Goal: Task Accomplishment & Management: Manage account settings

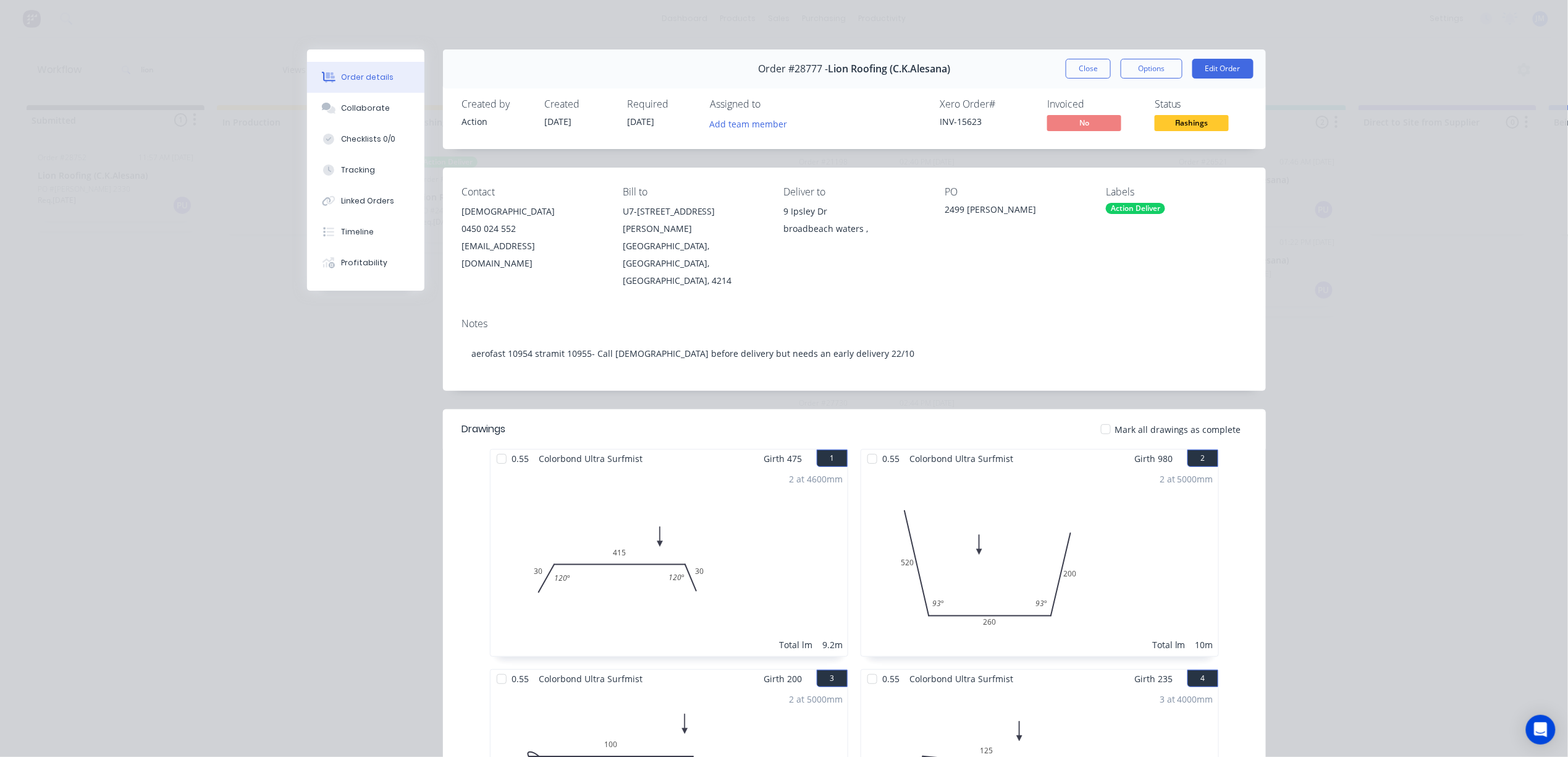
click at [1075, 83] on div "Order #28777 - Lion Roofing (C.K.[PERSON_NAME]) Close Options Edit Order" at bounding box center [854, 68] width 823 height 39
click at [1076, 63] on button "Close" at bounding box center [1088, 68] width 45 height 20
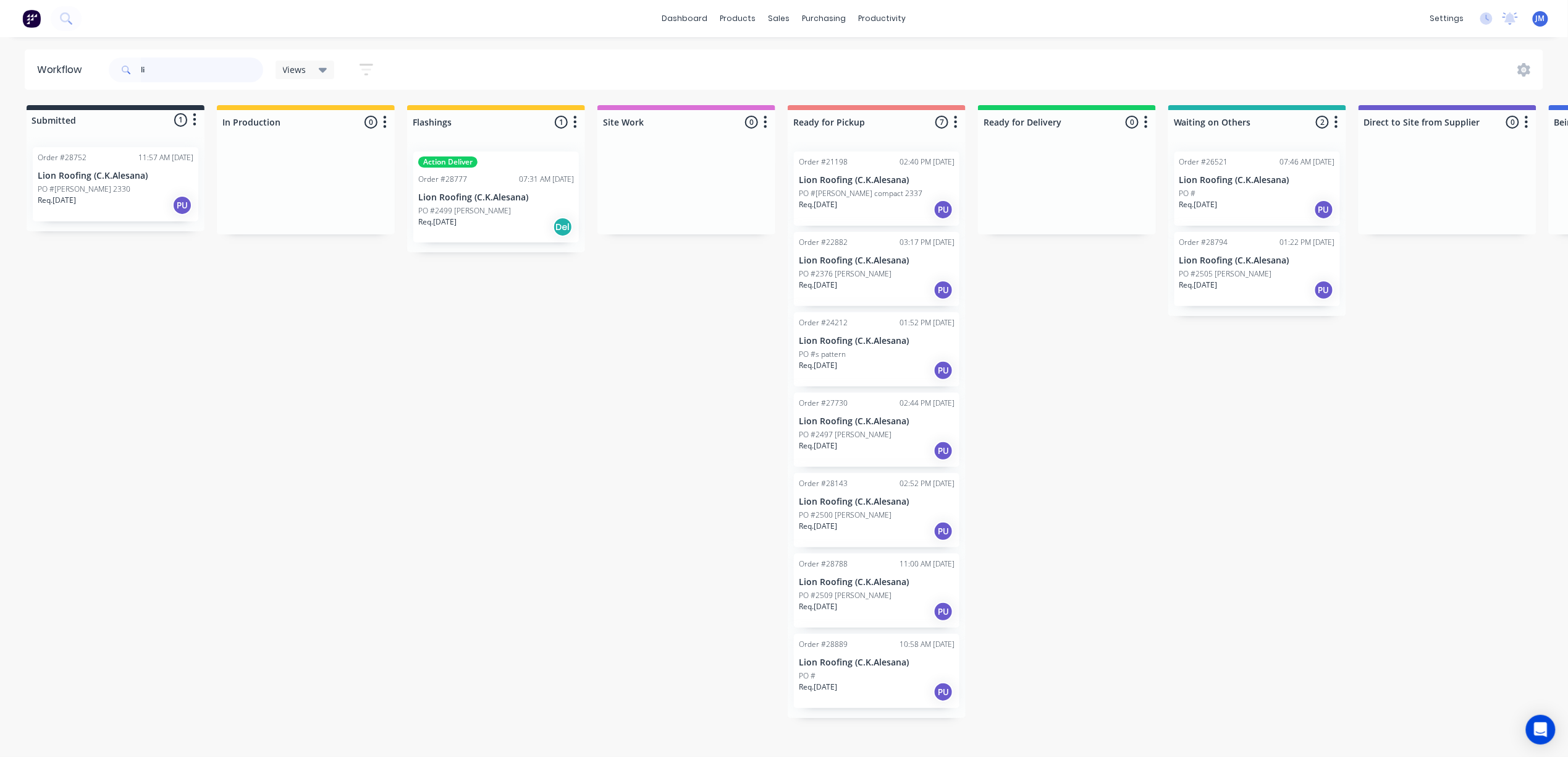
type input "l"
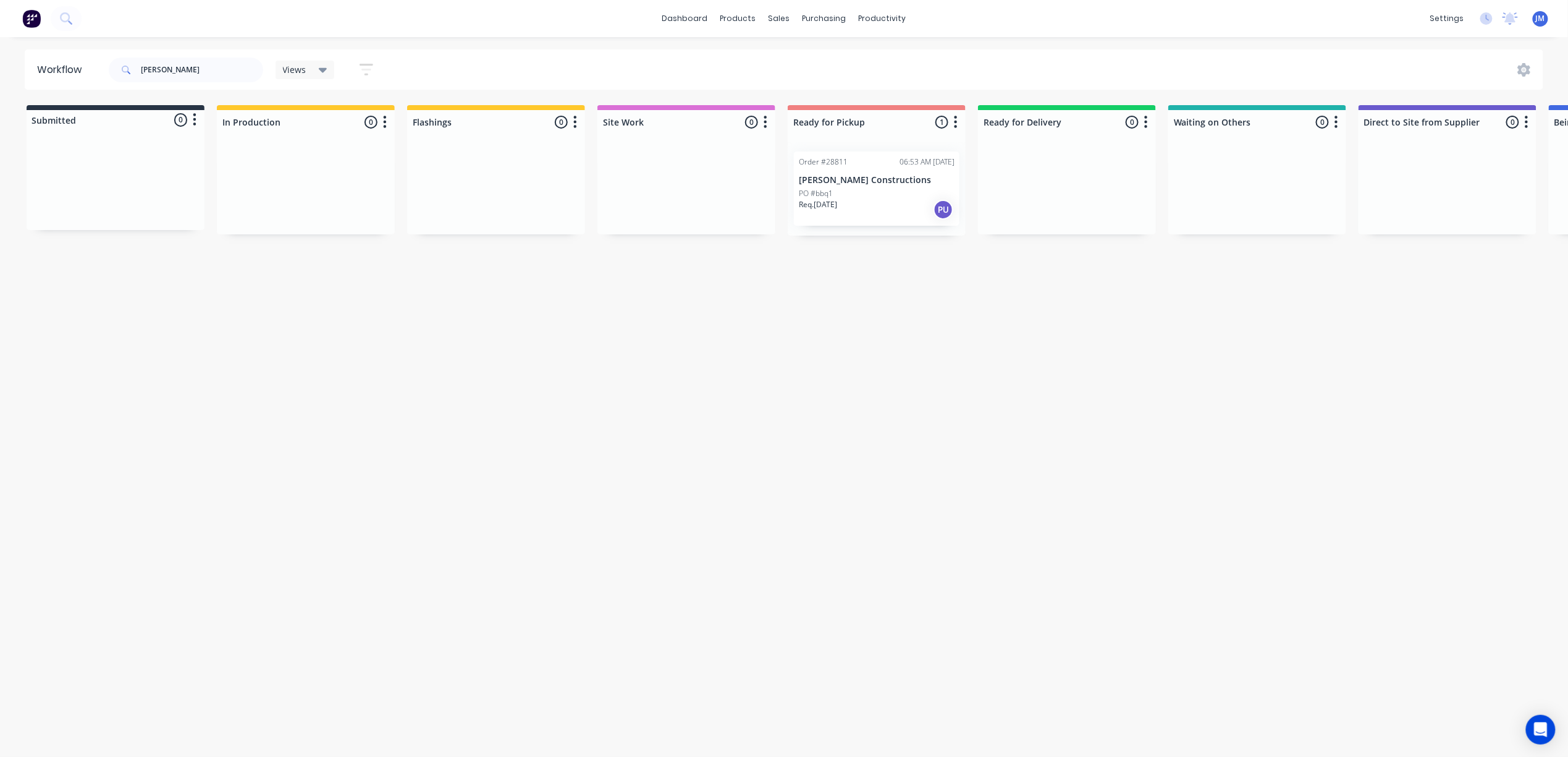
click at [919, 188] on div "PO #bbq1" at bounding box center [876, 193] width 156 height 11
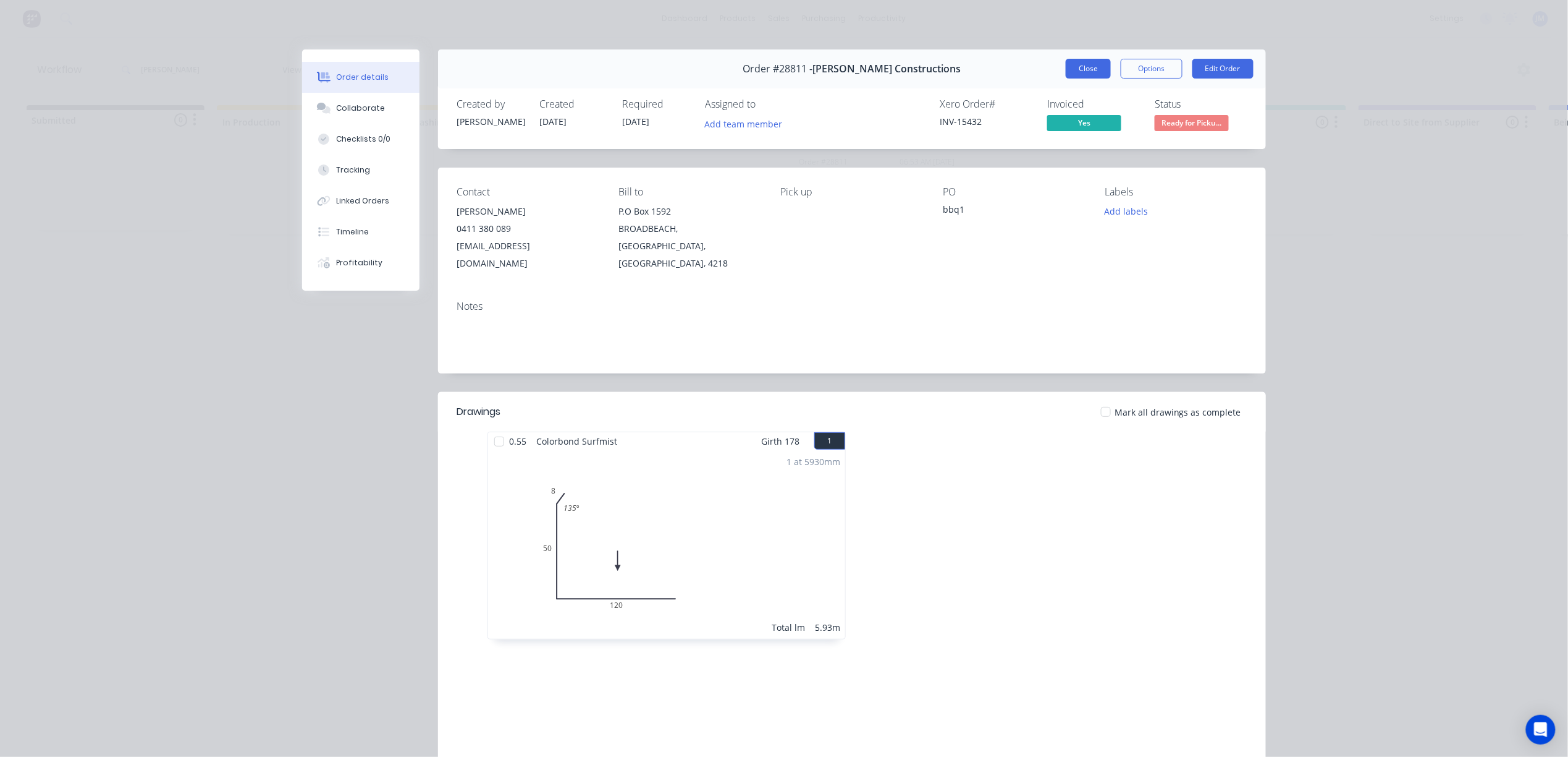
click at [1073, 67] on button "Close" at bounding box center [1088, 68] width 45 height 20
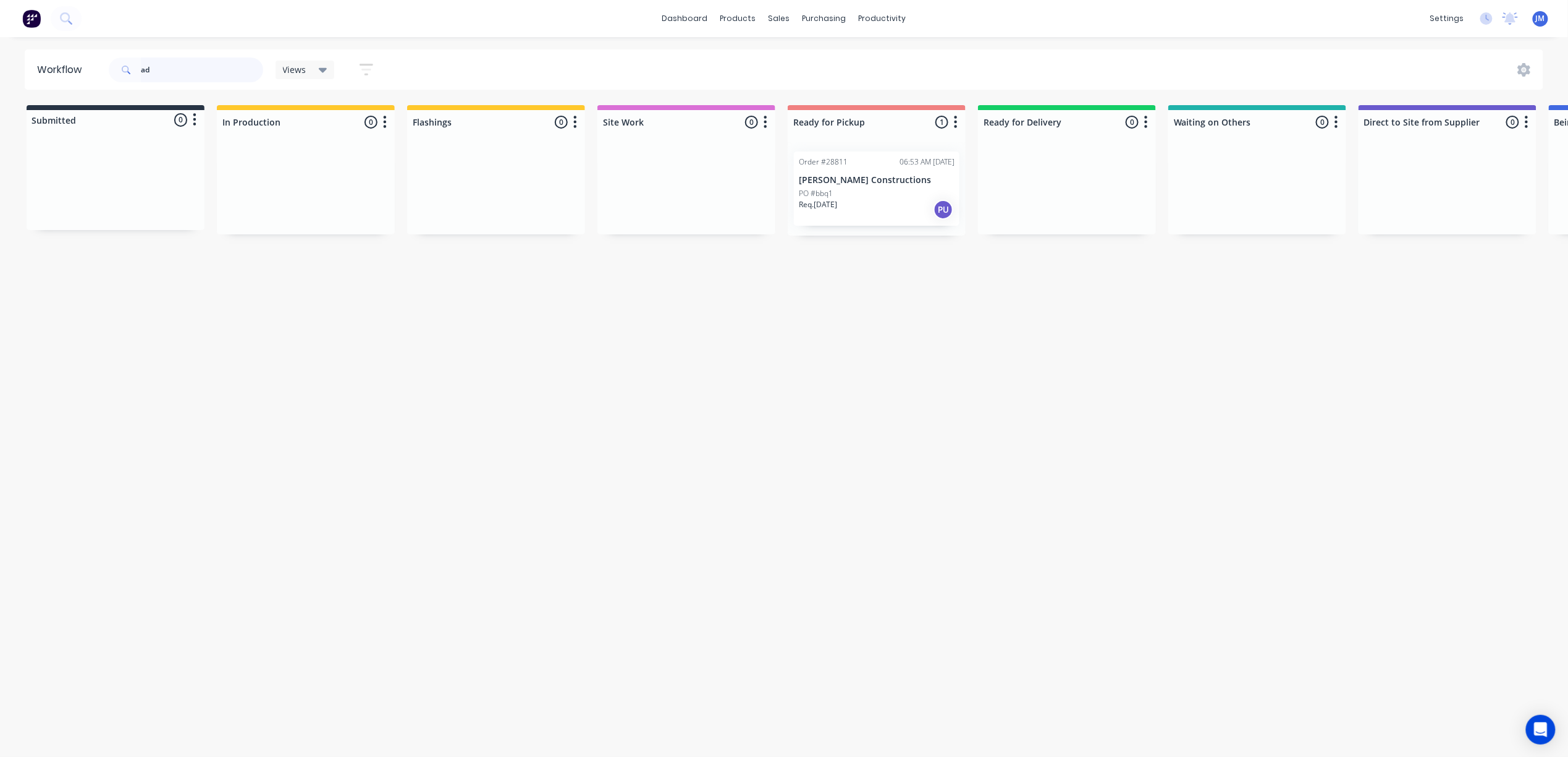
type input "a"
click at [918, 304] on div "Mark as Picked Up" at bounding box center [893, 297] width 124 height 26
click at [174, 77] on input "28910" at bounding box center [202, 70] width 122 height 25
click at [917, 299] on div "Mark as Delivered" at bounding box center [945, 289] width 124 height 26
click at [202, 726] on button "Undo" at bounding box center [195, 730] width 36 height 19
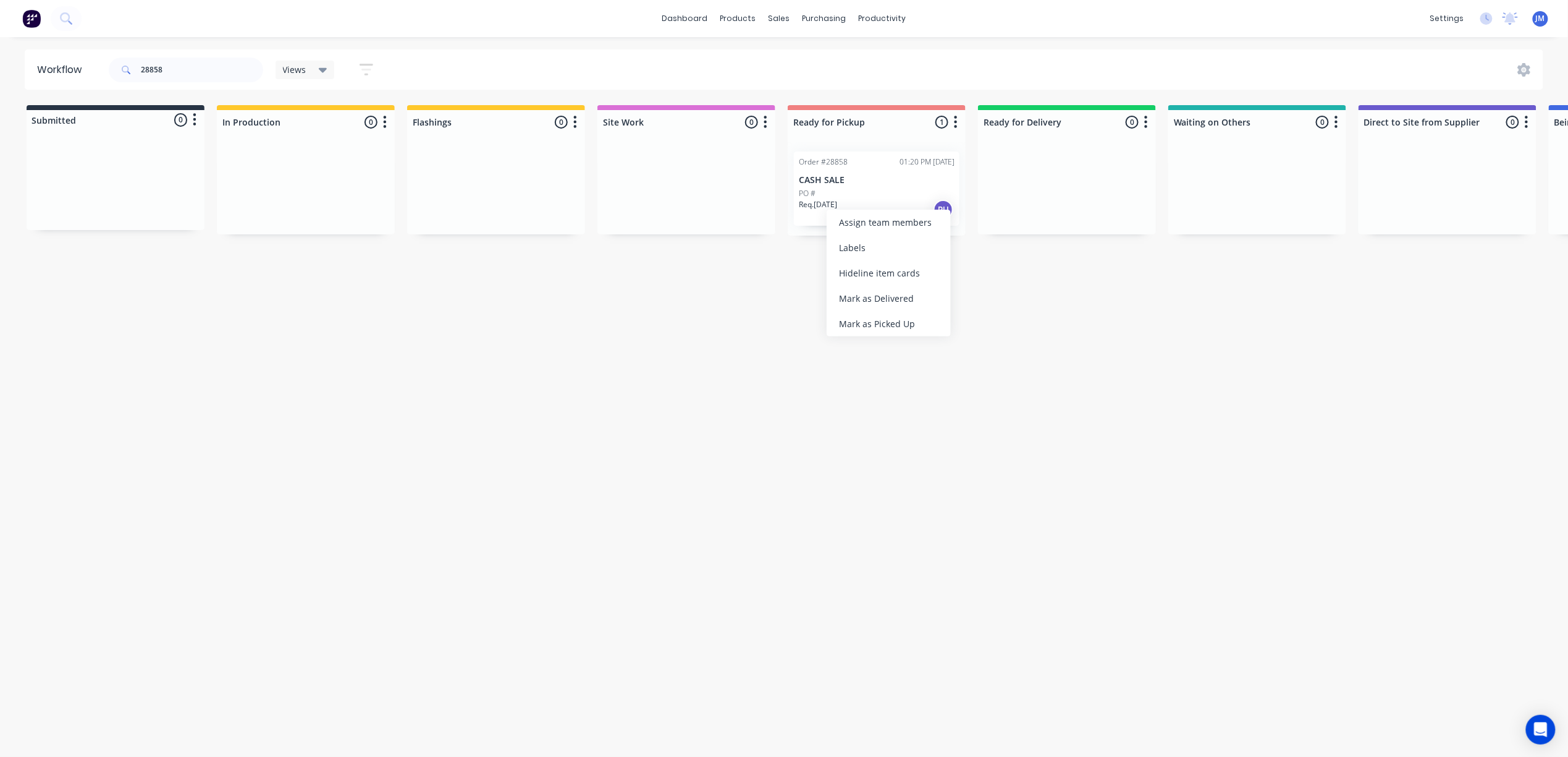
click at [846, 324] on div "Mark as Picked Up" at bounding box center [889, 324] width 124 height 26
click at [184, 80] on input "28858" at bounding box center [202, 70] width 122 height 25
type input "2"
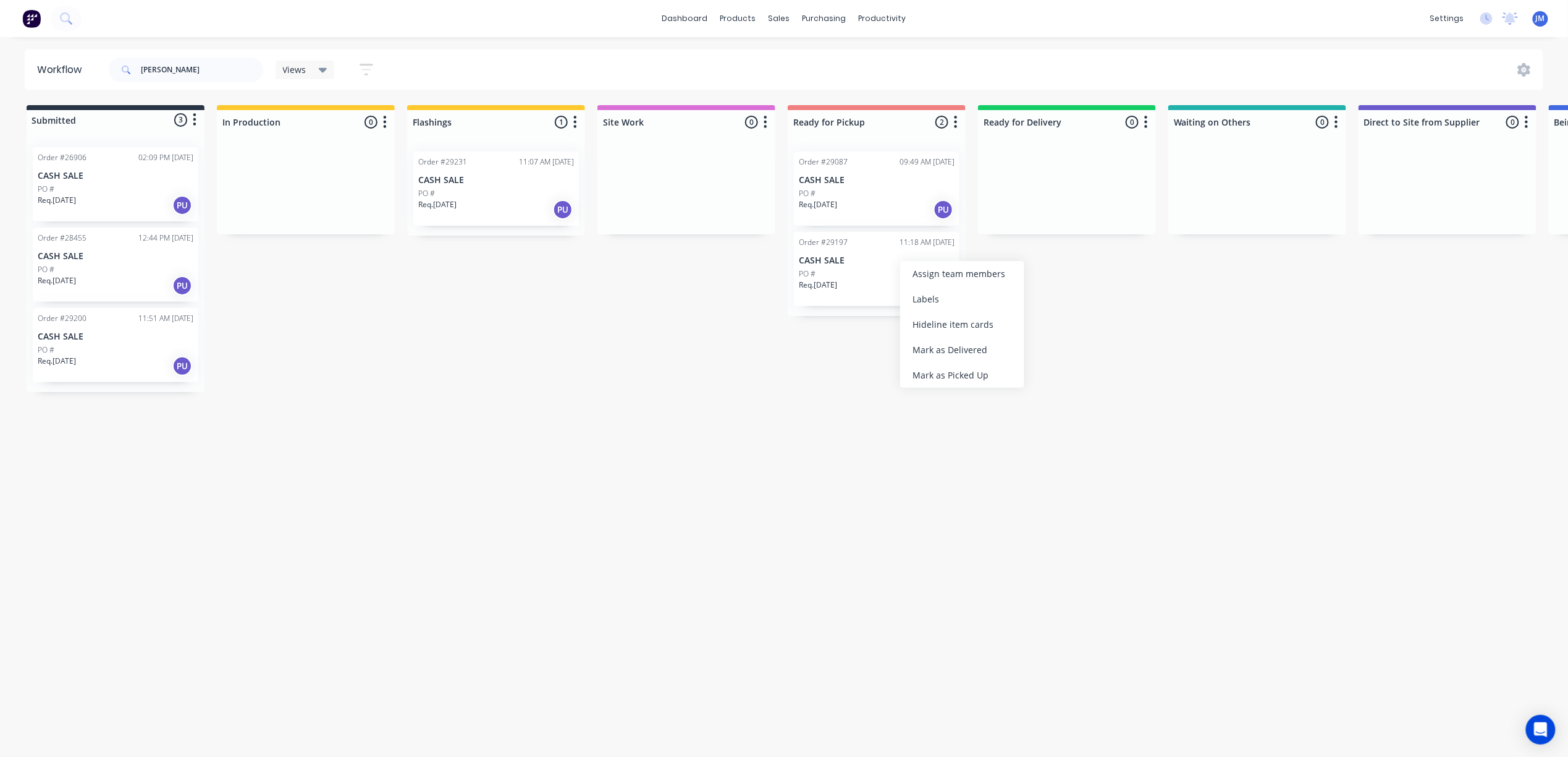
click at [928, 373] on div "Mark as Picked Up" at bounding box center [962, 375] width 124 height 26
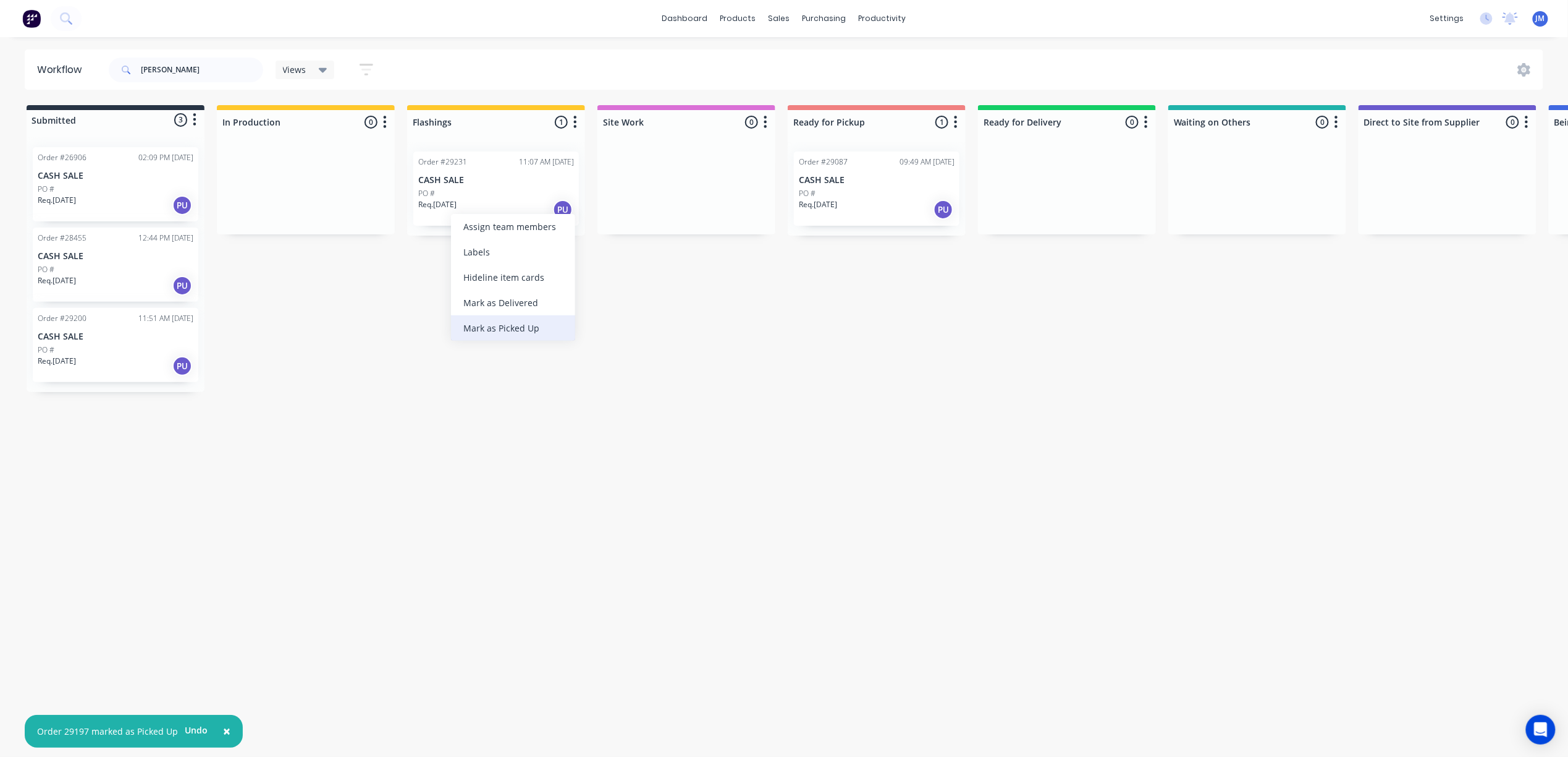
click at [497, 326] on div "Mark as Picked Up" at bounding box center [513, 328] width 124 height 26
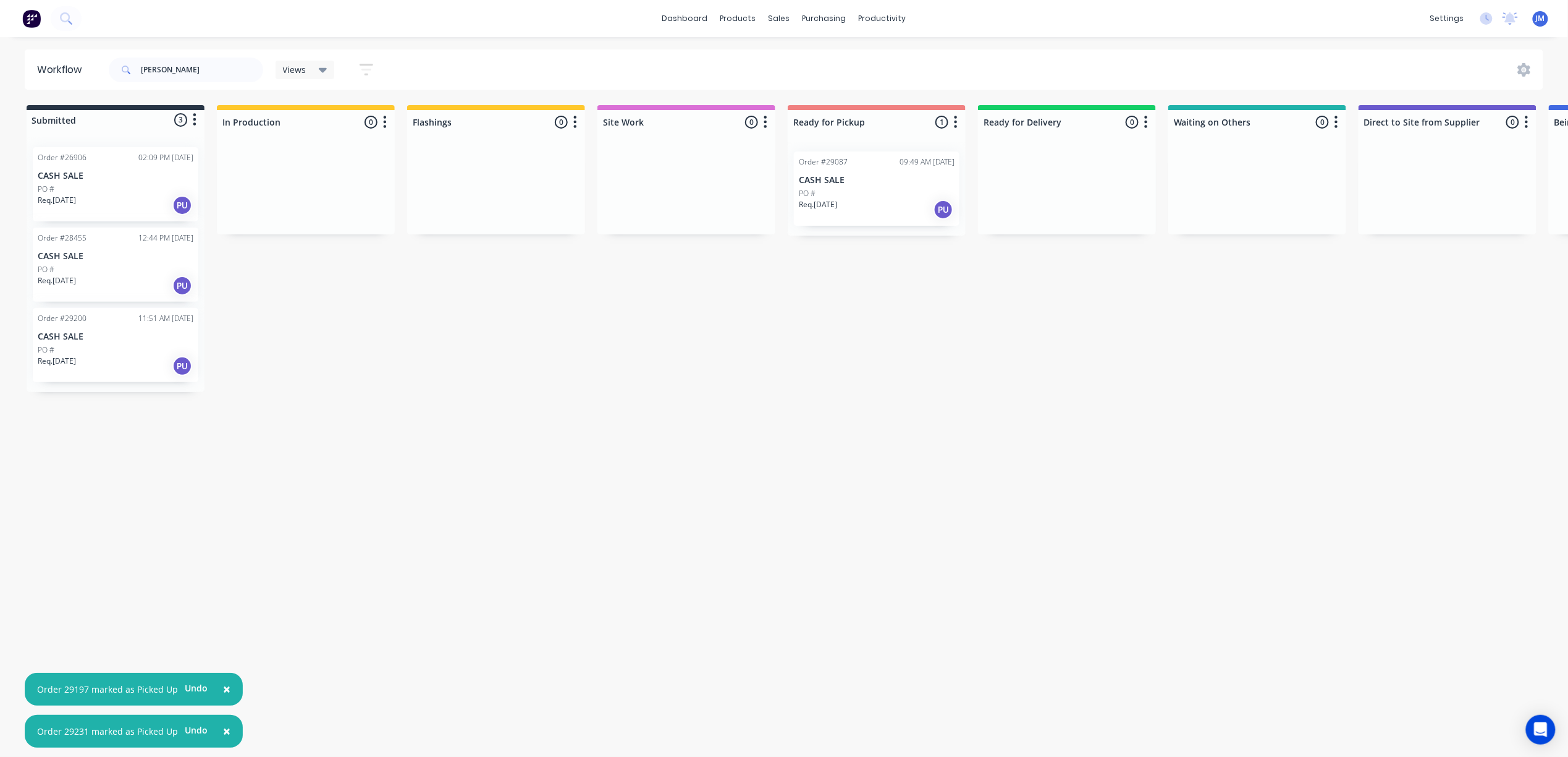
click at [859, 193] on div "PO #" at bounding box center [876, 193] width 156 height 11
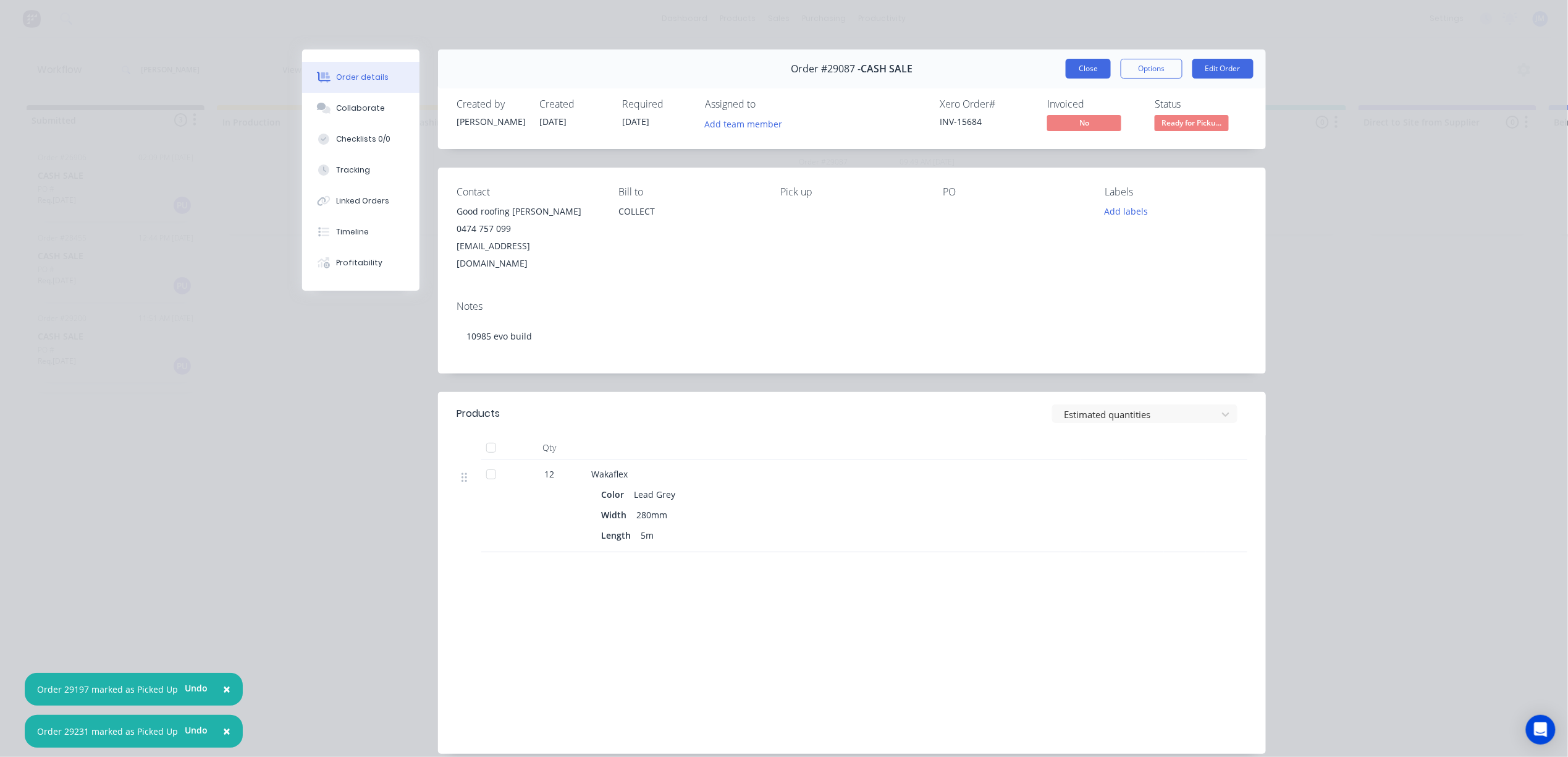
click at [1072, 71] on button "Close" at bounding box center [1088, 68] width 45 height 20
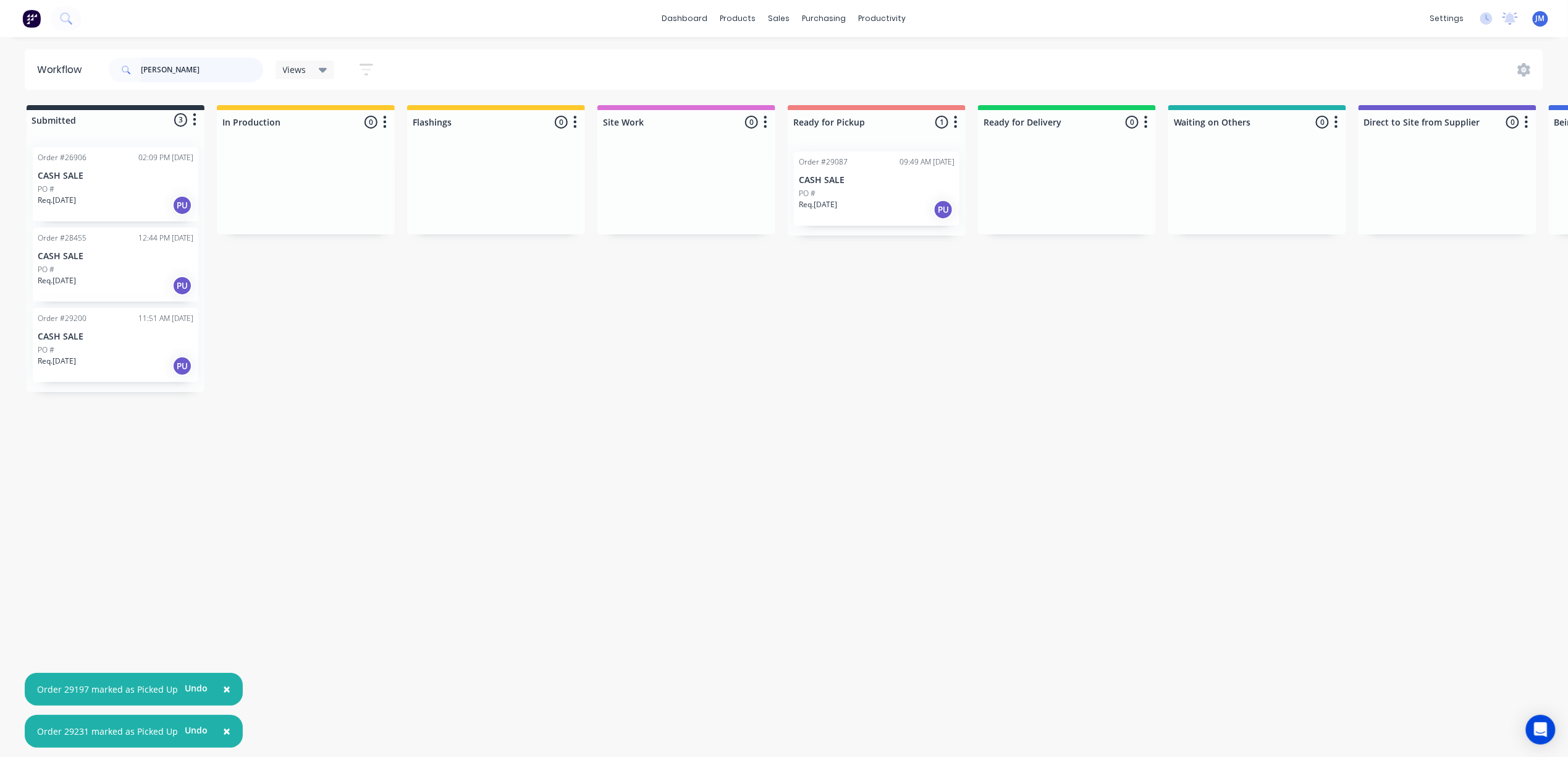
drag, startPoint x: 210, startPoint y: 75, endPoint x: 203, endPoint y: 75, distance: 7.0
click at [209, 75] on input "[PERSON_NAME]" at bounding box center [202, 70] width 122 height 25
type input "b"
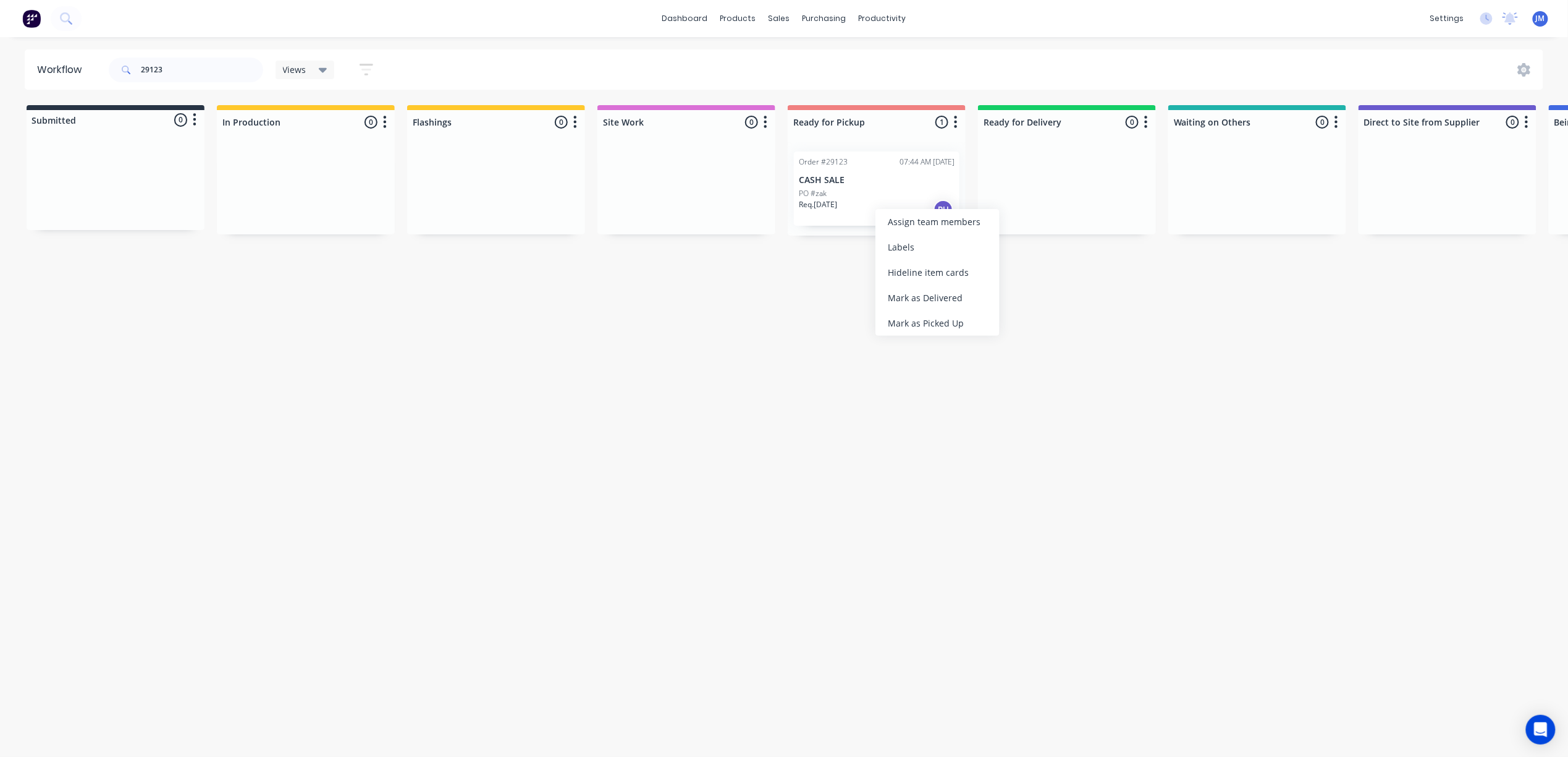
click at [950, 337] on div "Workflow 29123 Views Save new view None (Default) edit Show/Hide statuses Show …" at bounding box center [784, 390] width 1568 height 682
click at [930, 314] on div "Mark as Picked Up" at bounding box center [919, 315] width 124 height 26
click at [165, 73] on input "29123" at bounding box center [202, 70] width 122 height 25
type input "2"
type input "b"
